Goal: Check status: Check status

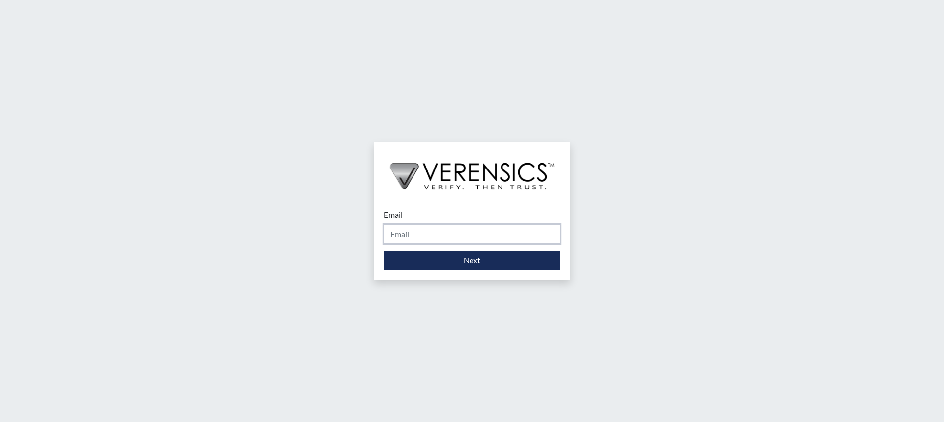
click at [492, 230] on input "Email" at bounding box center [472, 234] width 176 height 19
type input "[PERSON_NAME][EMAIL_ADDRESS][PERSON_NAME][DOMAIN_NAME]"
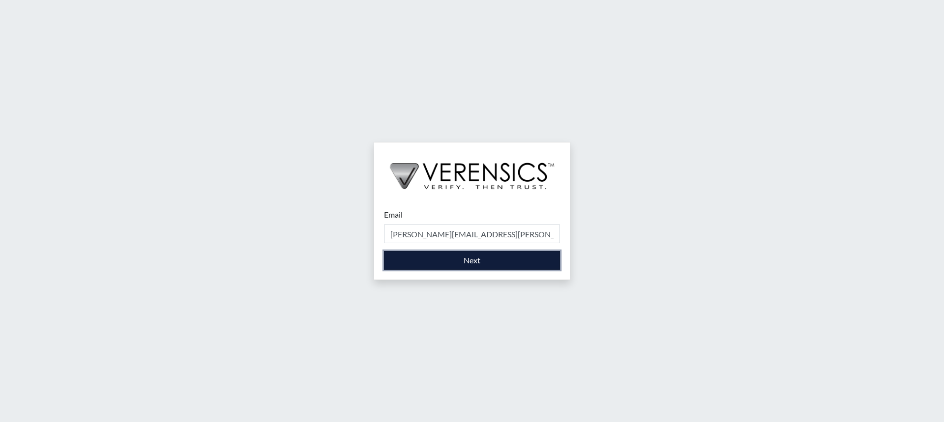
click at [498, 265] on button "Next" at bounding box center [472, 260] width 176 height 19
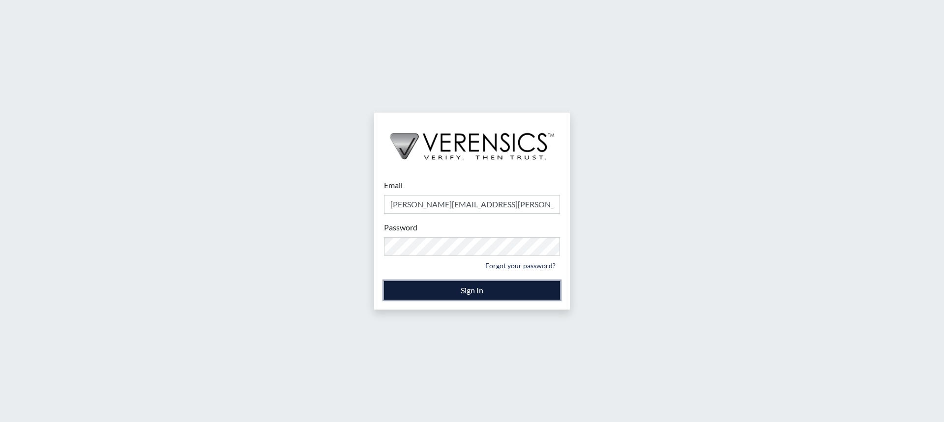
click at [501, 287] on button "Sign In" at bounding box center [472, 290] width 176 height 19
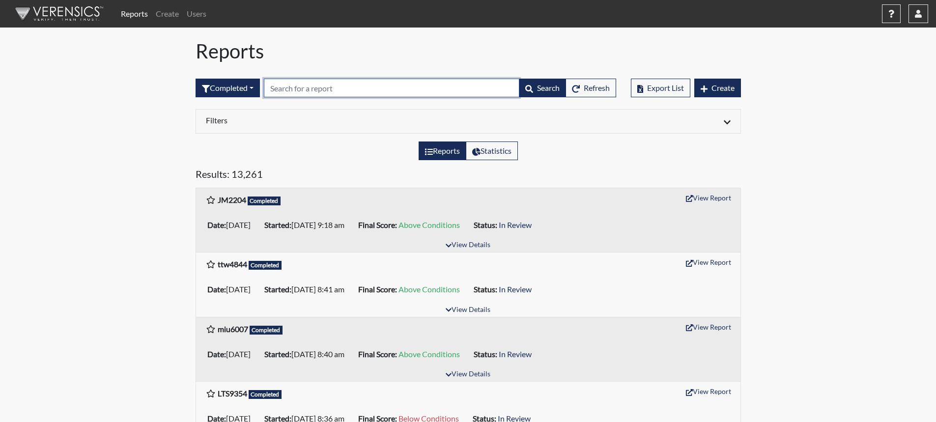
click at [309, 90] on input "text" at bounding box center [392, 88] width 256 height 19
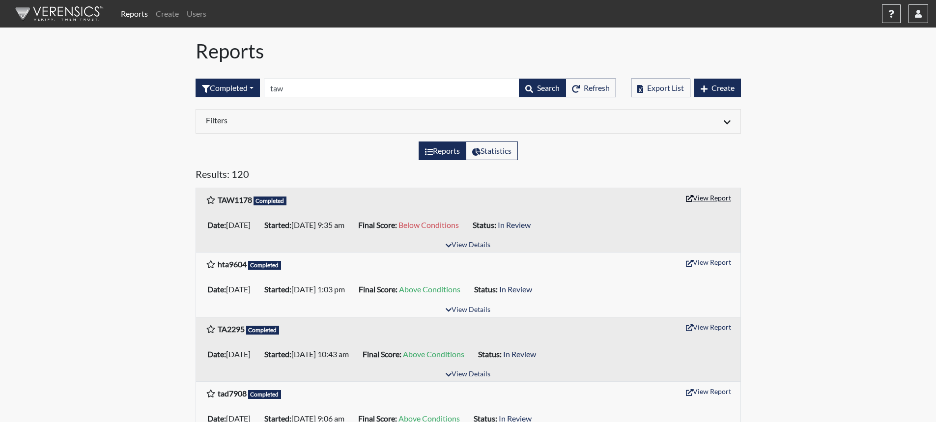
click at [712, 196] on button "View Report" at bounding box center [709, 197] width 54 height 15
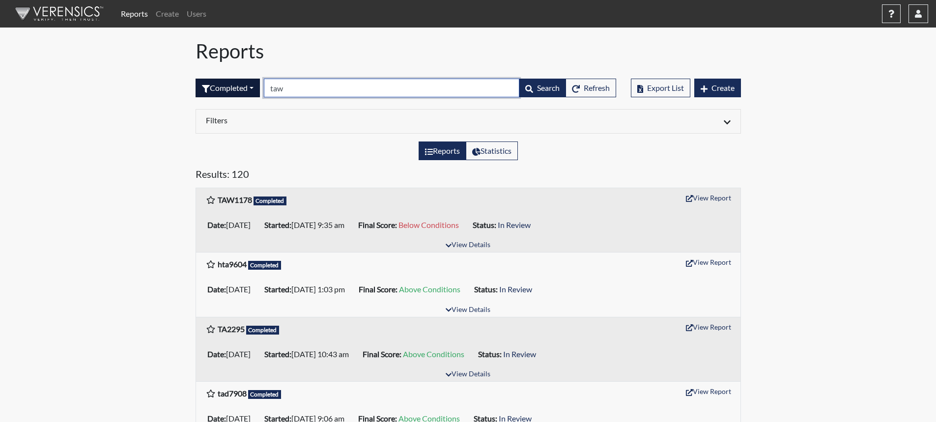
drag, startPoint x: 296, startPoint y: 89, endPoint x: 231, endPoint y: 82, distance: 65.3
click at [236, 86] on form "Completed All Created Sent by email In Progress Declined Completed taw Search R…" at bounding box center [406, 88] width 421 height 19
type input "cma"
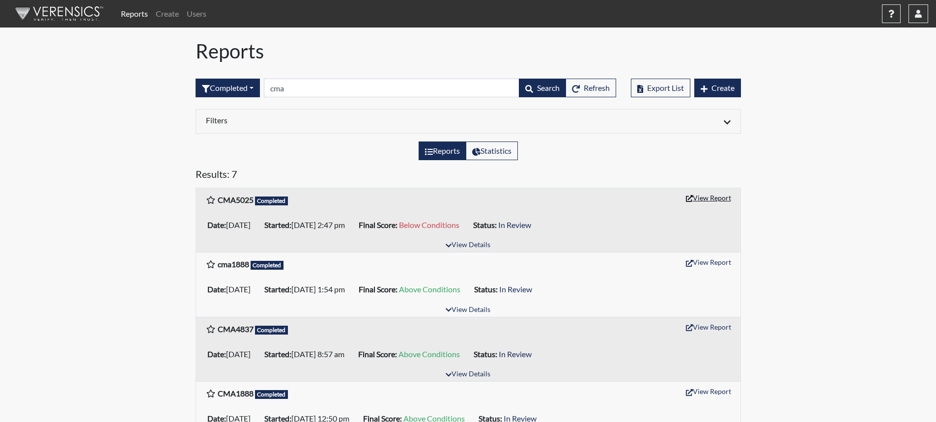
click at [704, 201] on button "View Report" at bounding box center [709, 197] width 54 height 15
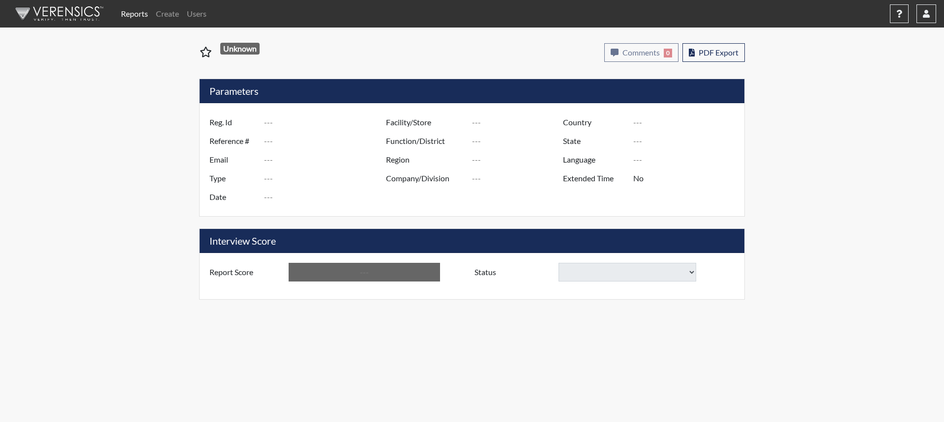
type input "TAW1178"
type input "51636"
type input "---"
type input "Corrections Pre-Employment"
type input "Oct 7, 2025"
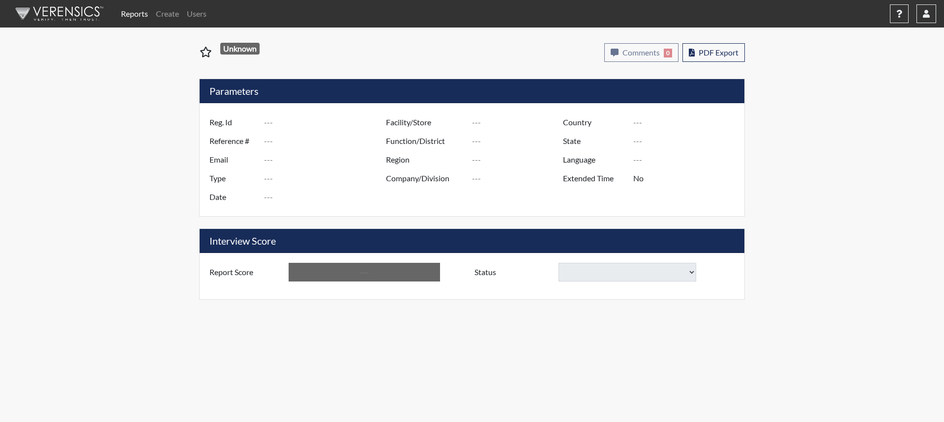
type input "Augusta SMP"
type input "[GEOGRAPHIC_DATA]"
type input "[US_STATE]"
type input "English"
type input "Below Conditions"
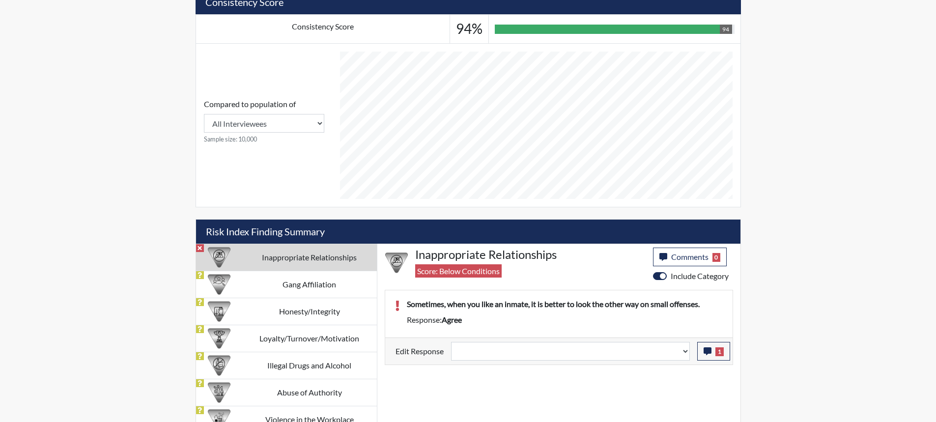
scroll to position [387, 0]
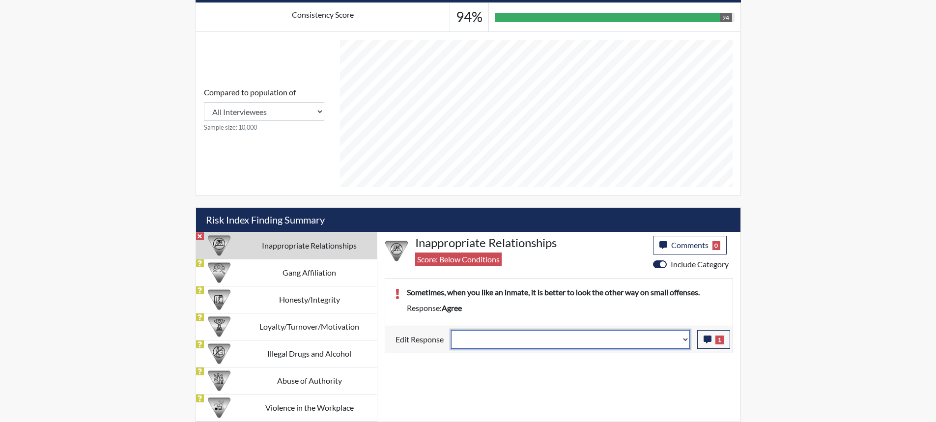
click at [686, 341] on select "Question is not relevant. Results will be updated. Reasonable explanation provi…" at bounding box center [570, 339] width 239 height 19
select select "reasonable-explanation-provided"
click at [451, 330] on select "Question is not relevant. Results will be updated. Reasonable explanation provi…" at bounding box center [570, 339] width 239 height 19
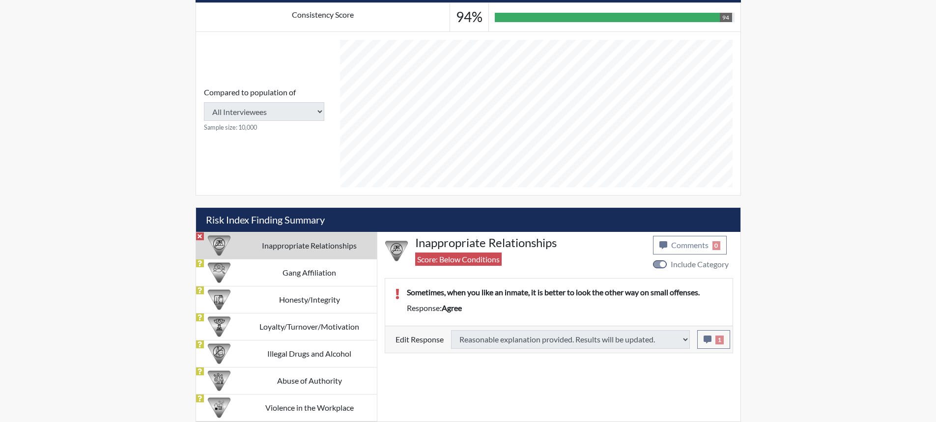
type input "Above Conditions"
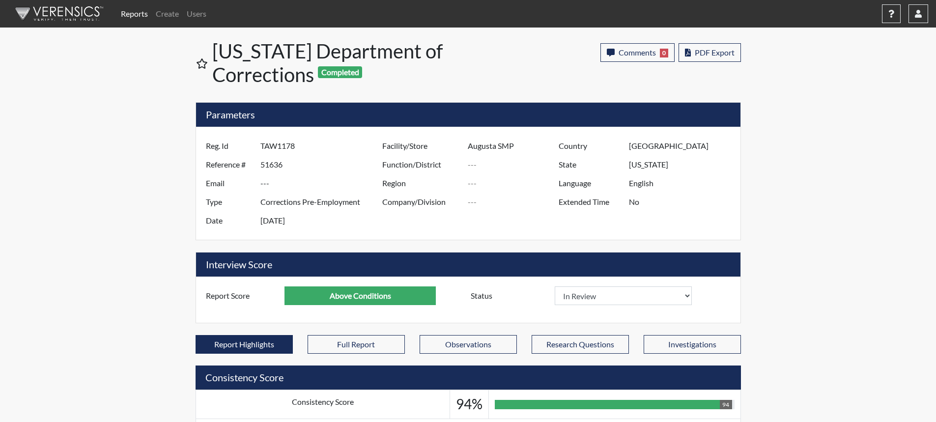
scroll to position [163, 408]
click at [649, 54] on span "Comments" at bounding box center [637, 52] width 37 height 9
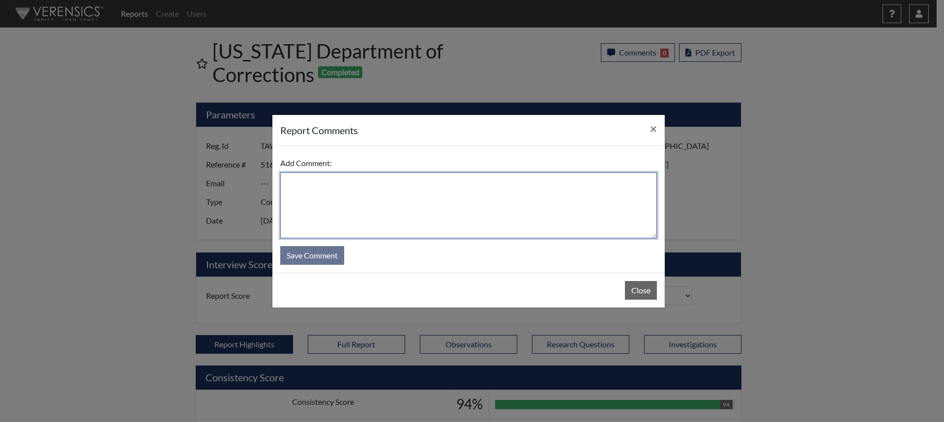
click at [586, 191] on textarea at bounding box center [468, 205] width 376 height 66
type textarea "SL 10/15/25"
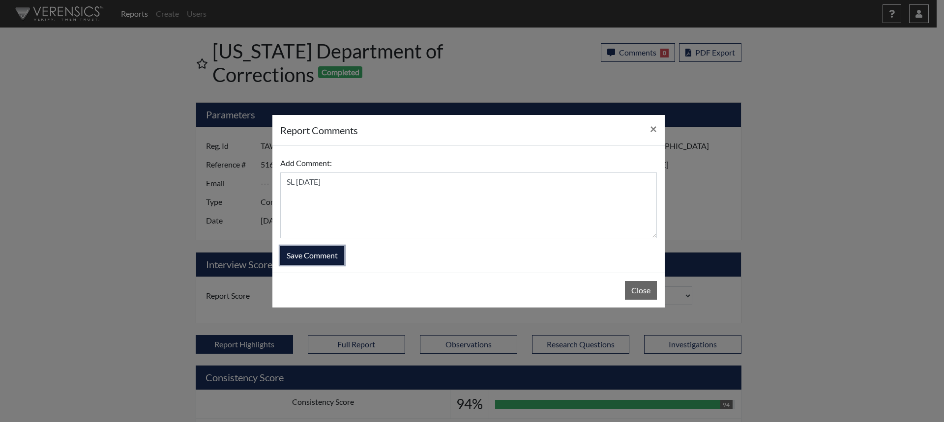
click at [337, 252] on button "Save Comment" at bounding box center [312, 255] width 64 height 19
click at [294, 250] on button "Save Comment" at bounding box center [312, 255] width 64 height 19
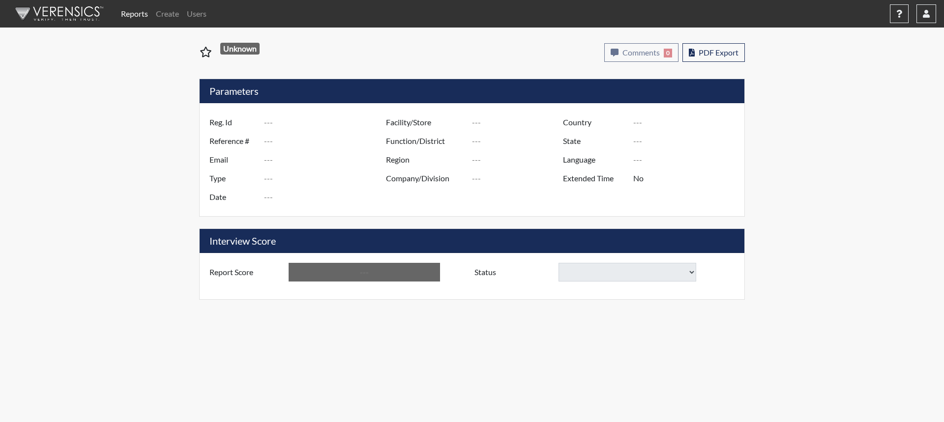
type input "CMA5025"
type input "51728"
type input "---"
type input "Corrections Pre-Employment"
type input "Oct 14, 2025"
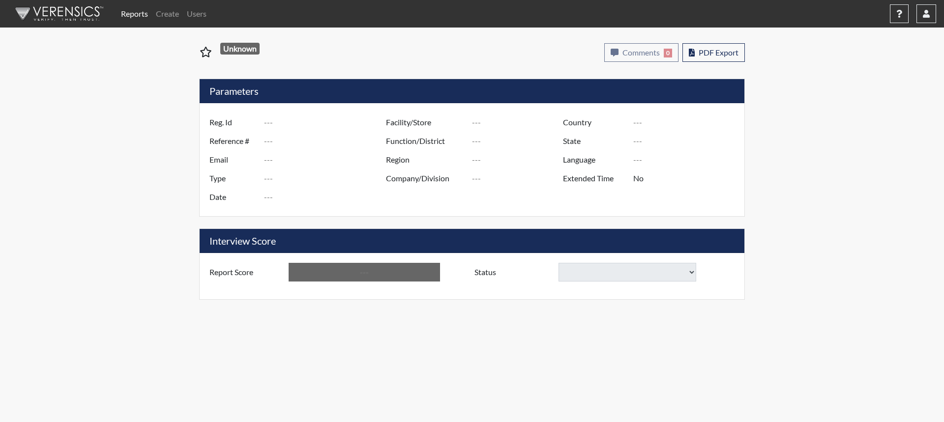
type input "[PERSON_NAME]"
type input "[GEOGRAPHIC_DATA]"
type input "[US_STATE]"
type input "English"
type input "Below Conditions"
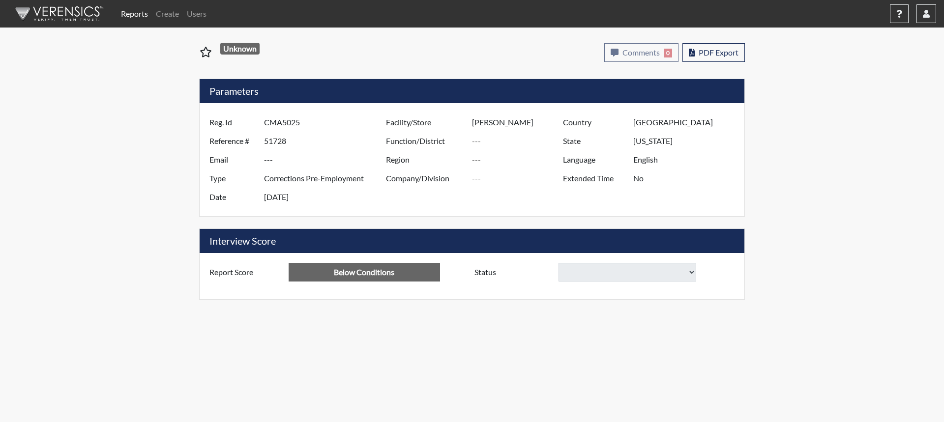
select select
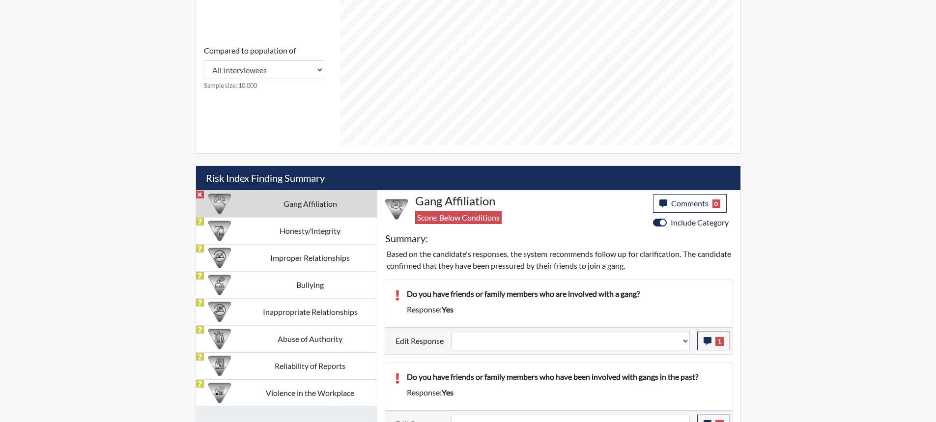
scroll to position [442, 0]
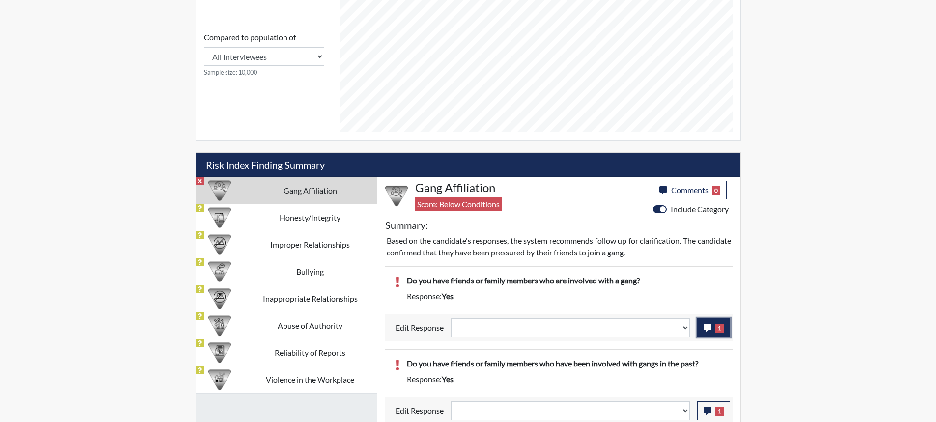
click at [705, 329] on icon "button" at bounding box center [708, 328] width 8 height 8
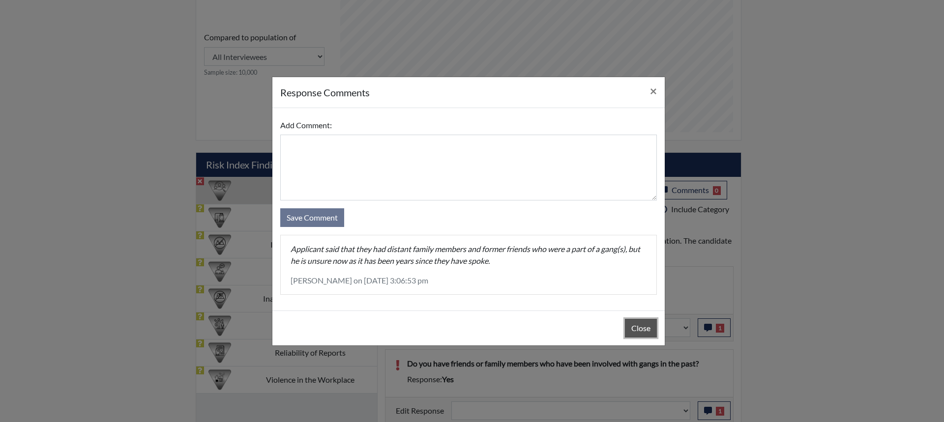
click at [630, 322] on button "Close" at bounding box center [641, 328] width 32 height 19
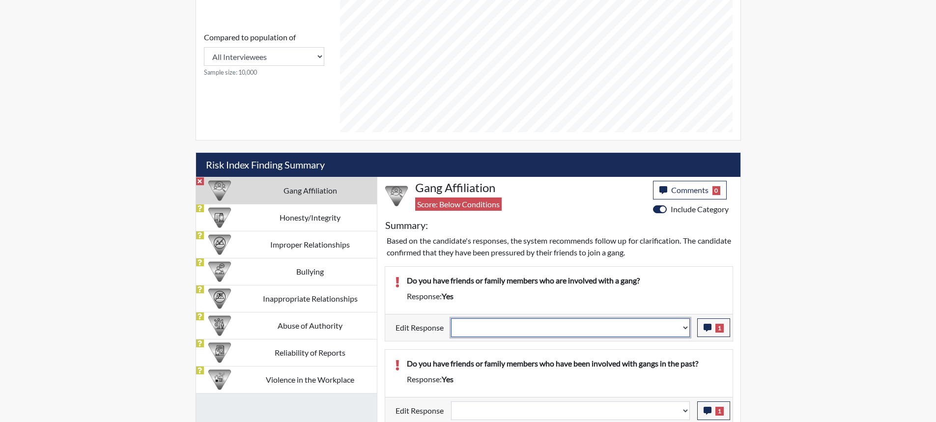
click at [686, 327] on select "Question is not relevant. Results will be updated. Reasonable explanation provi…" at bounding box center [570, 327] width 239 height 19
select select "reasonable-explanation-provided"
click at [451, 318] on select "Question is not relevant. Results will be updated. Reasonable explanation provi…" at bounding box center [570, 327] width 239 height 19
select select
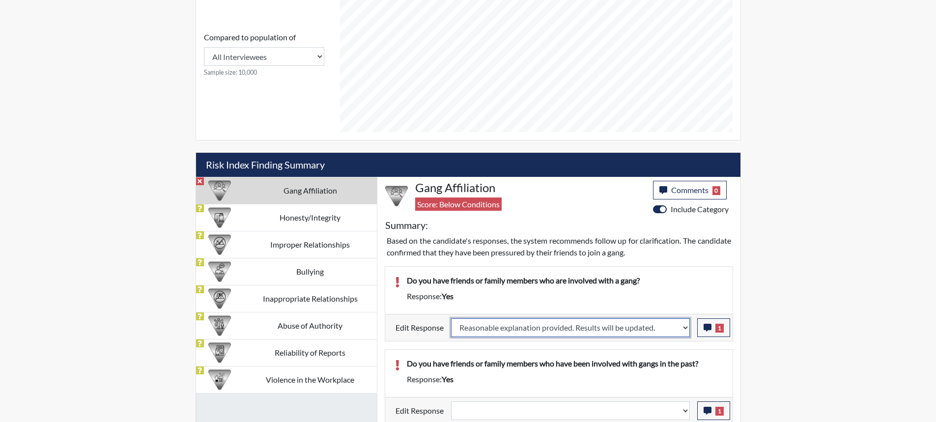
select select
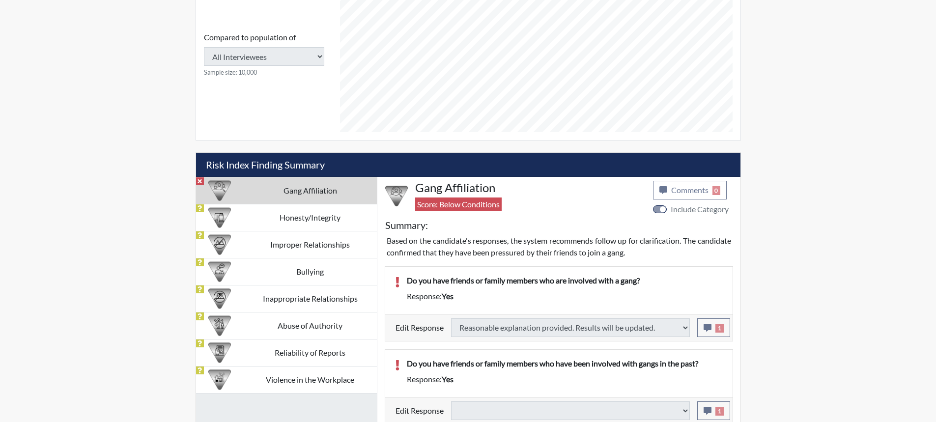
type input "Above Conditions"
select select
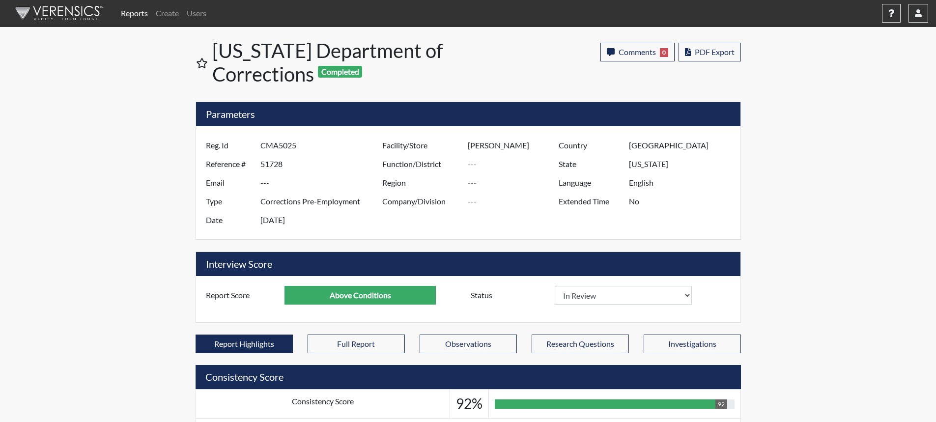
scroll to position [0, 0]
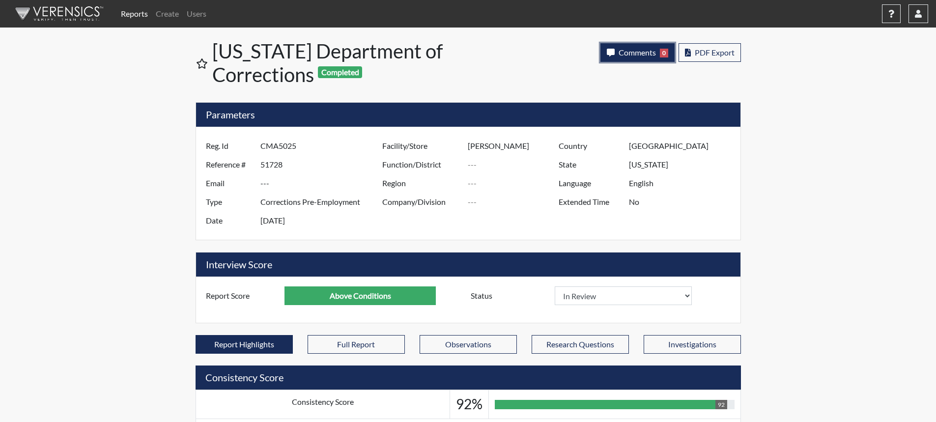
click at [630, 57] on button "Comments 0" at bounding box center [638, 52] width 74 height 19
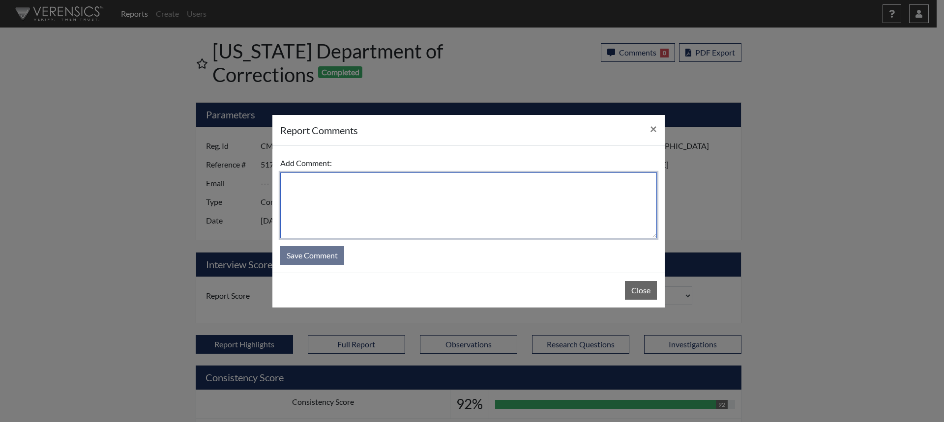
click at [540, 199] on textarea at bounding box center [468, 205] width 376 height 66
type textarea "SL 10/15/25"
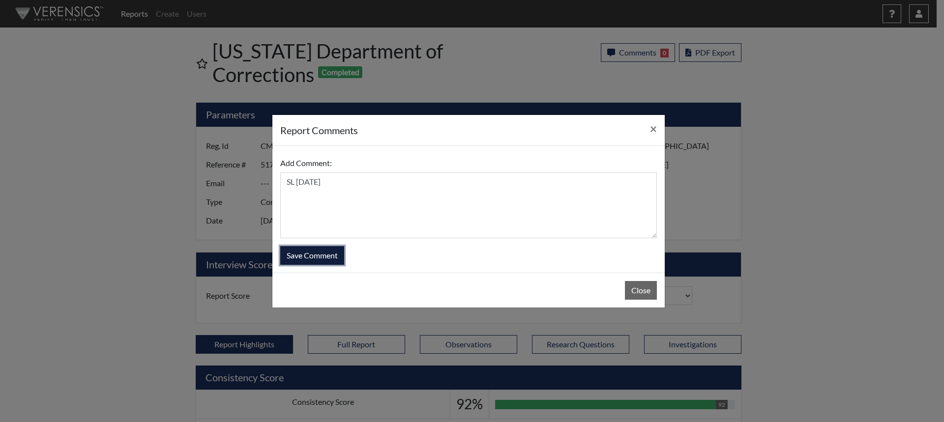
click at [324, 249] on button "Save Comment" at bounding box center [312, 255] width 64 height 19
select select
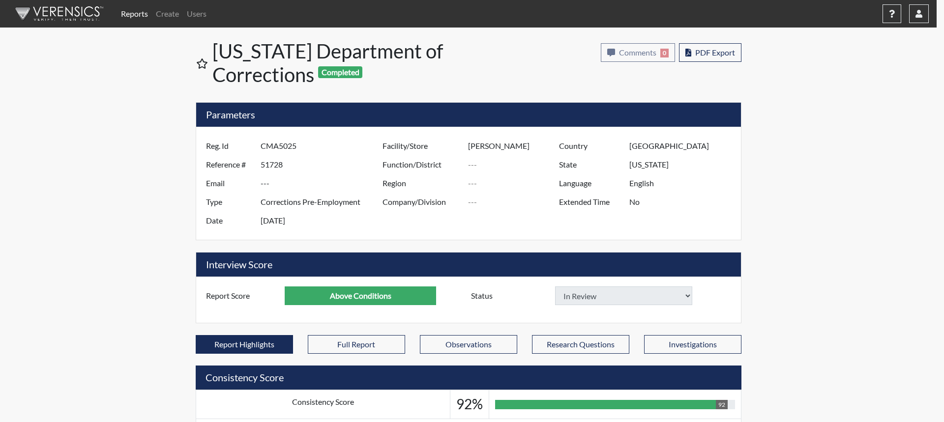
select select
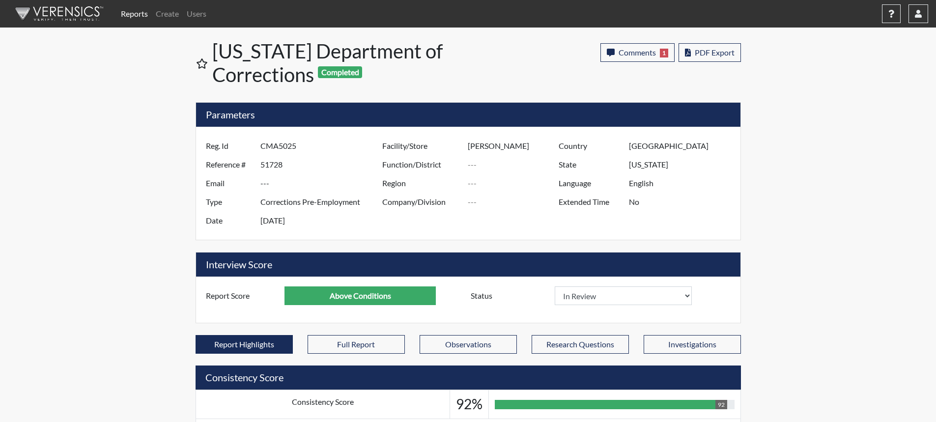
scroll to position [163, 408]
